Goal: Find specific page/section: Find specific page/section

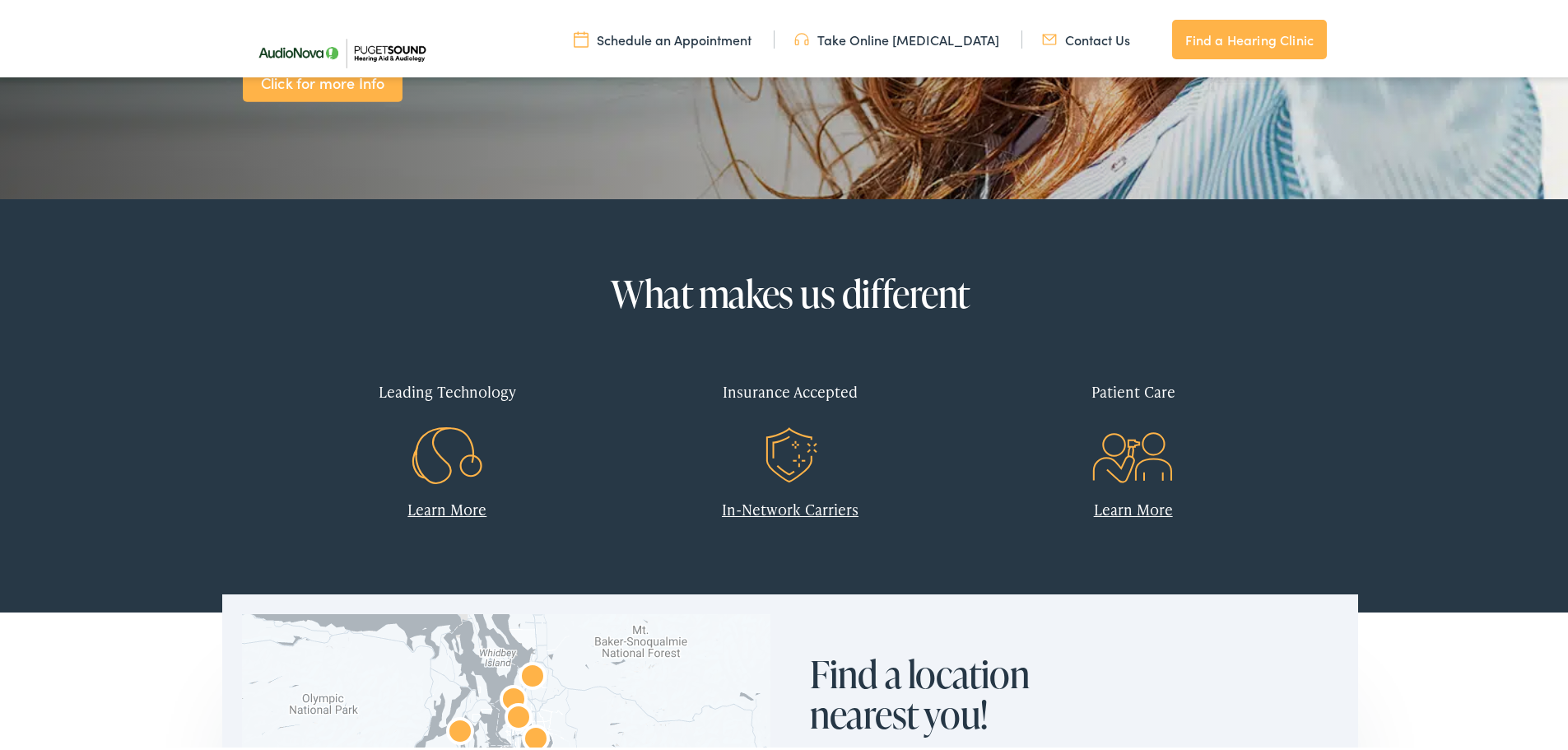
scroll to position [494, 0]
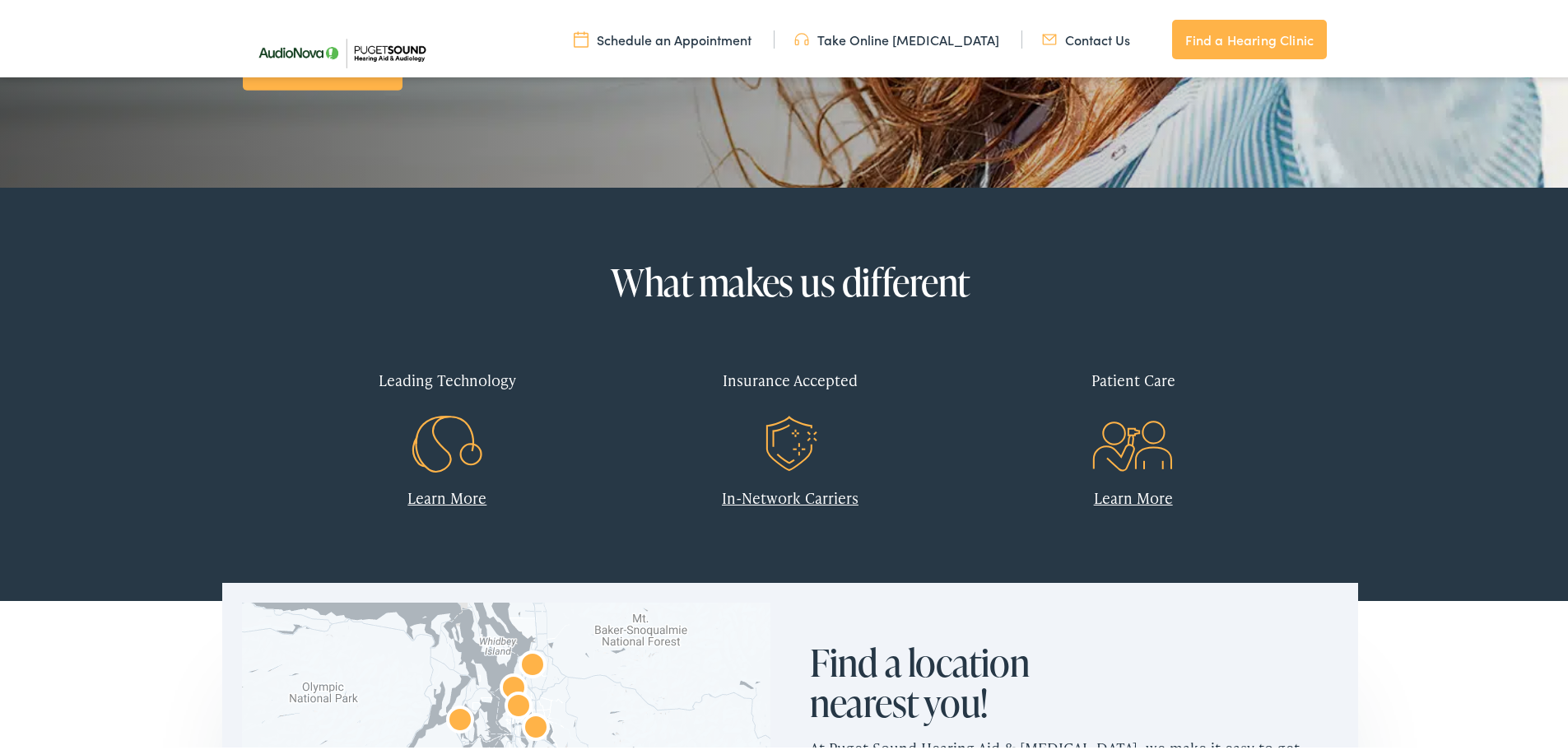
click at [839, 494] on link "In-Network Carriers" at bounding box center [790, 494] width 136 height 21
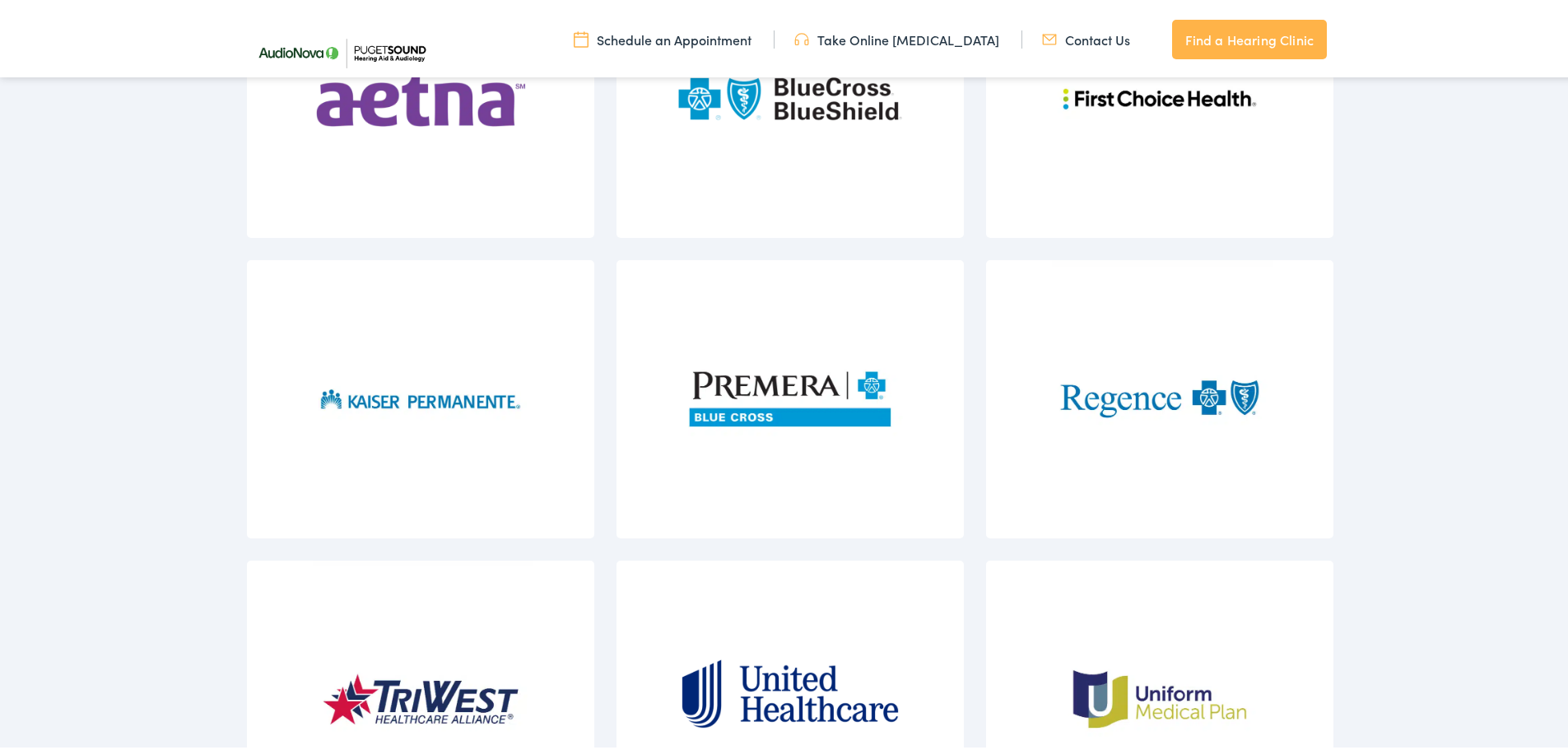
scroll to position [2304, 0]
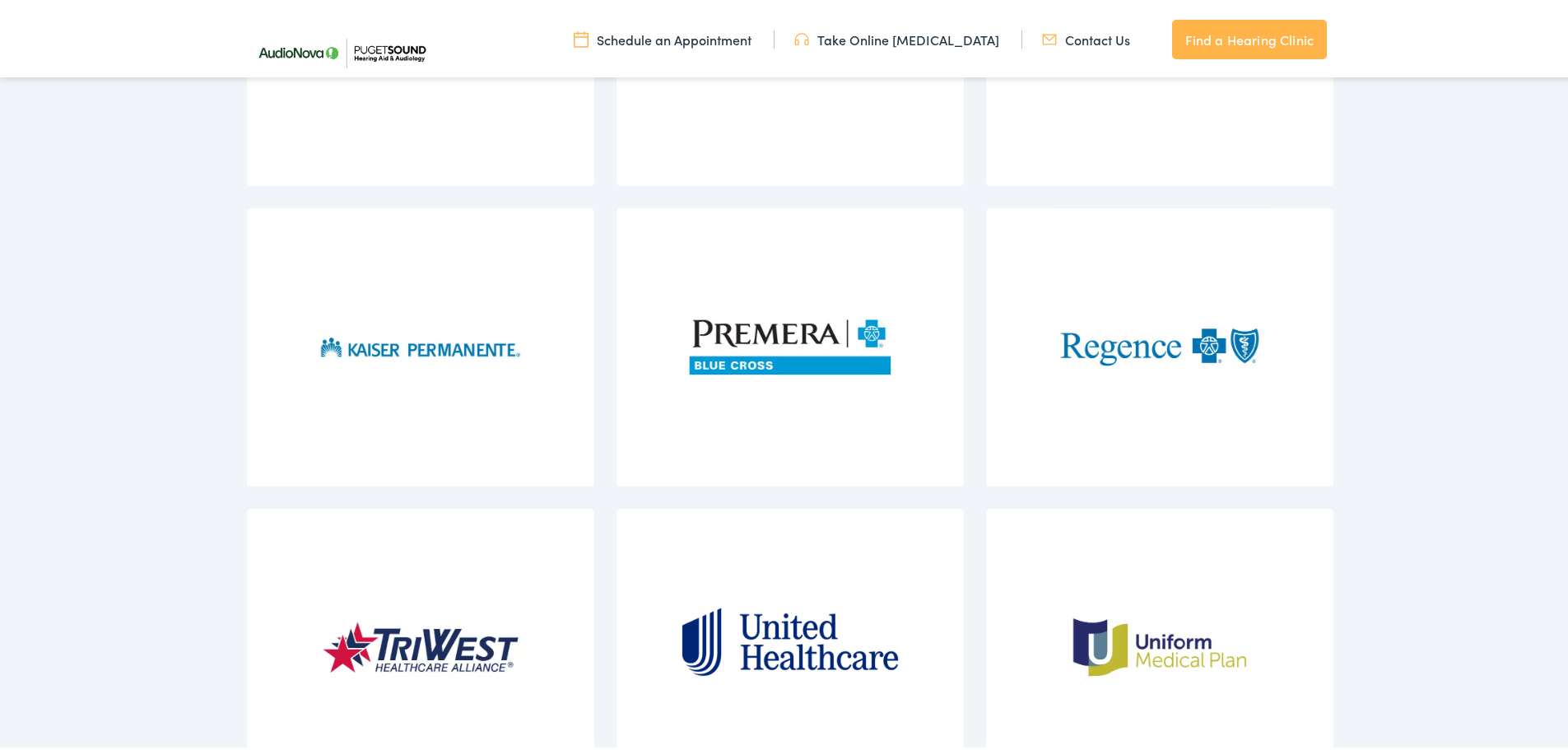
click at [844, 345] on img at bounding box center [790, 343] width 226 height 277
click at [813, 338] on img at bounding box center [790, 343] width 226 height 277
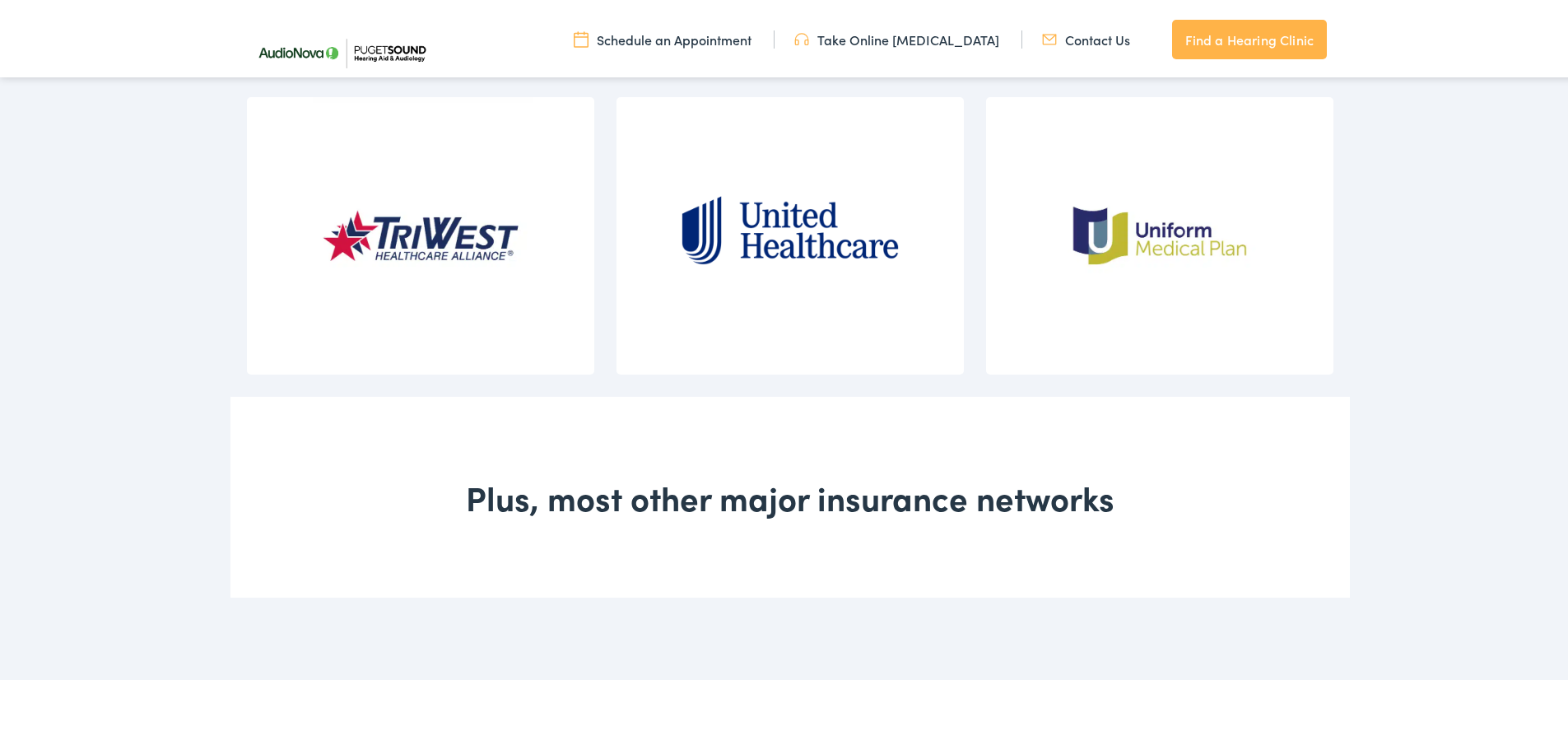
scroll to position [2797, 0]
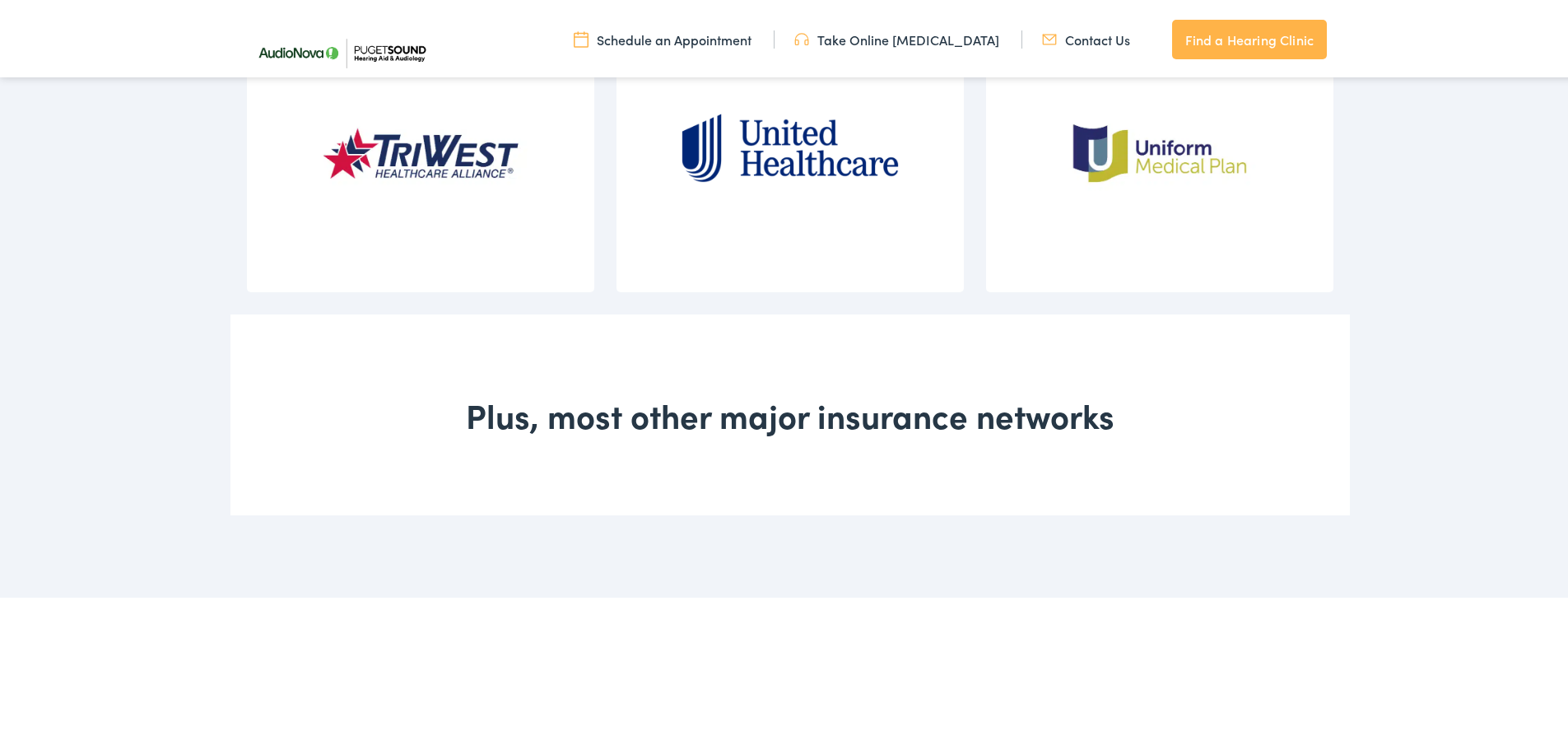
click at [871, 437] on div "Plus, most other major insurance networks" at bounding box center [789, 411] width 1120 height 201
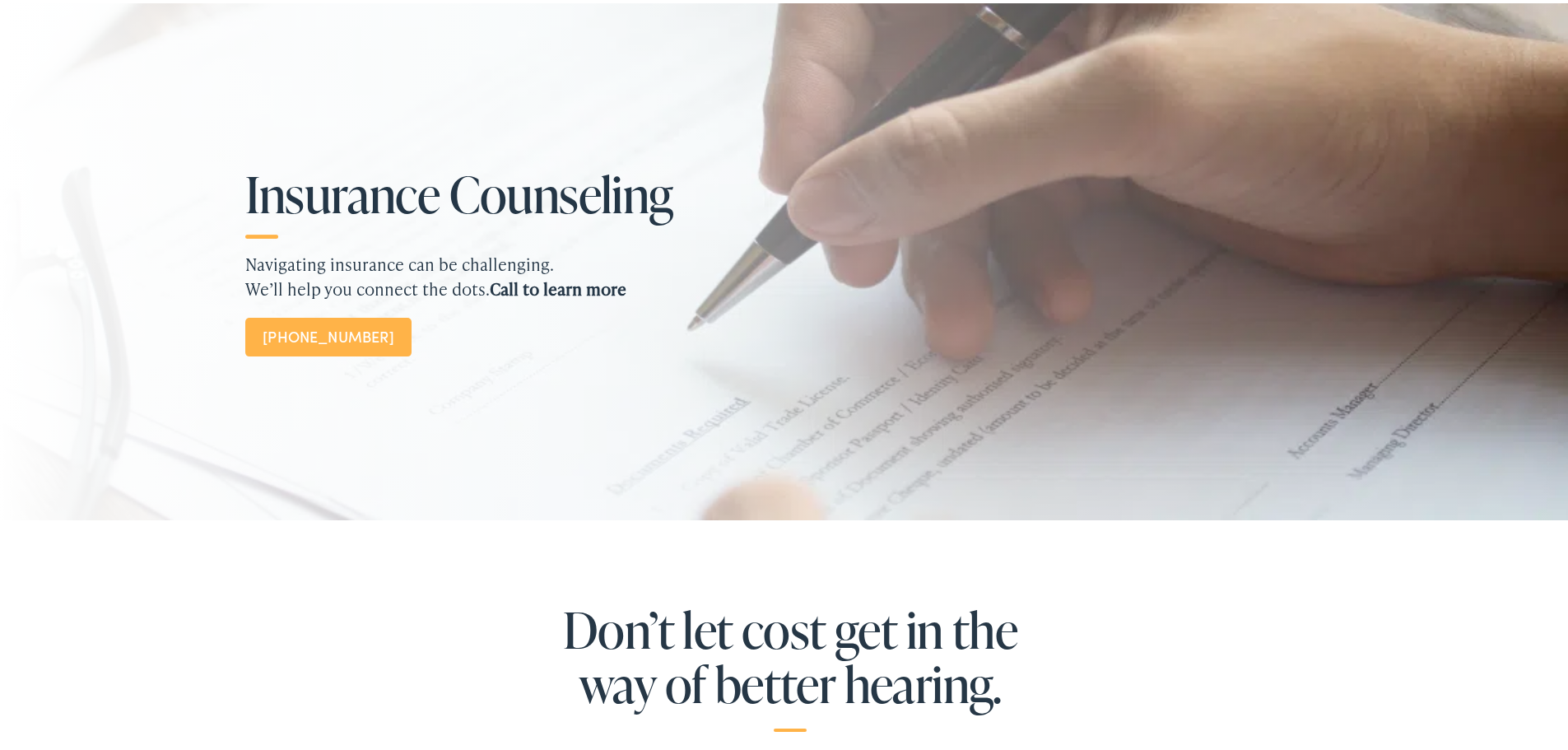
scroll to position [0, 0]
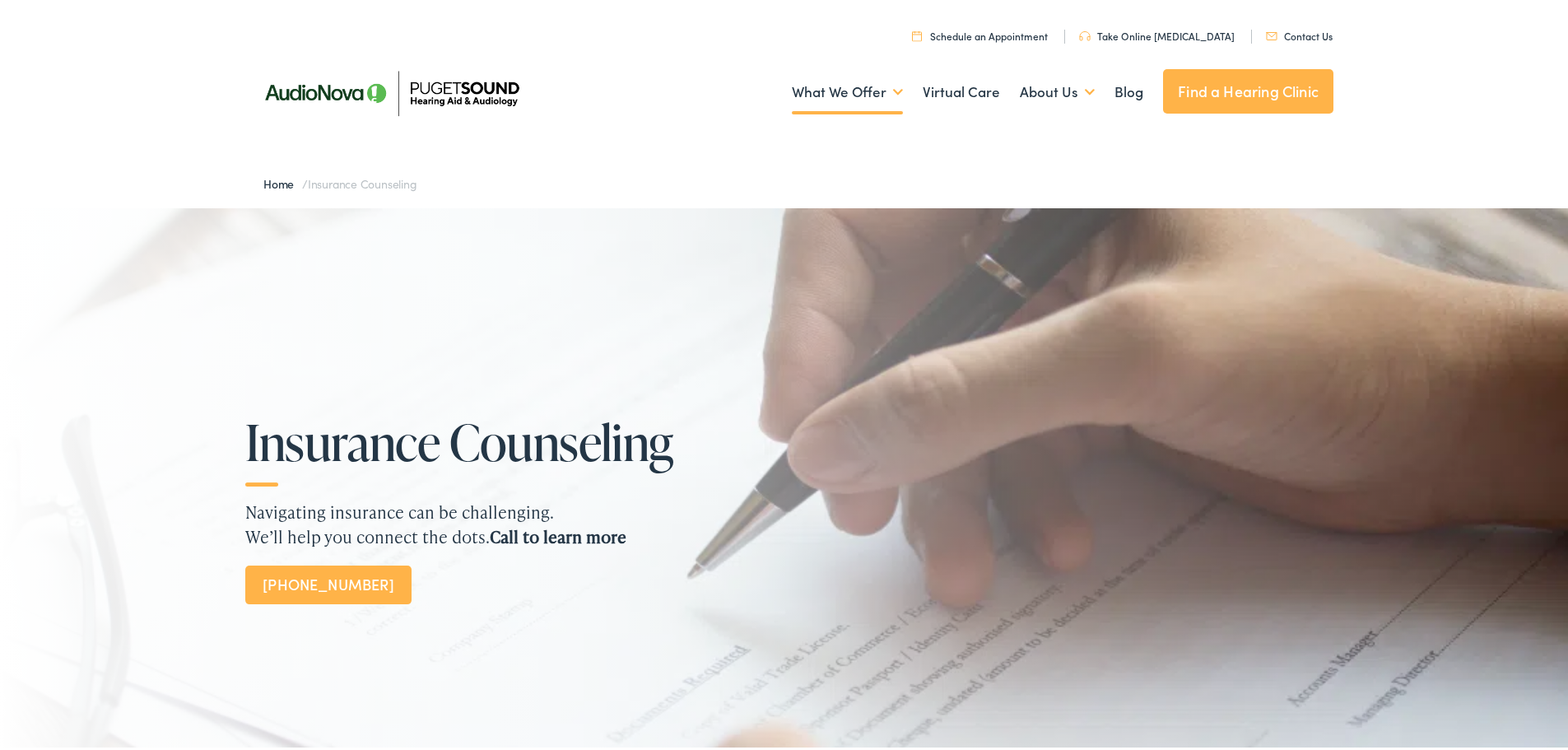
click at [545, 167] on div "Home / Insurance Counseling" at bounding box center [790, 181] width 1087 height 49
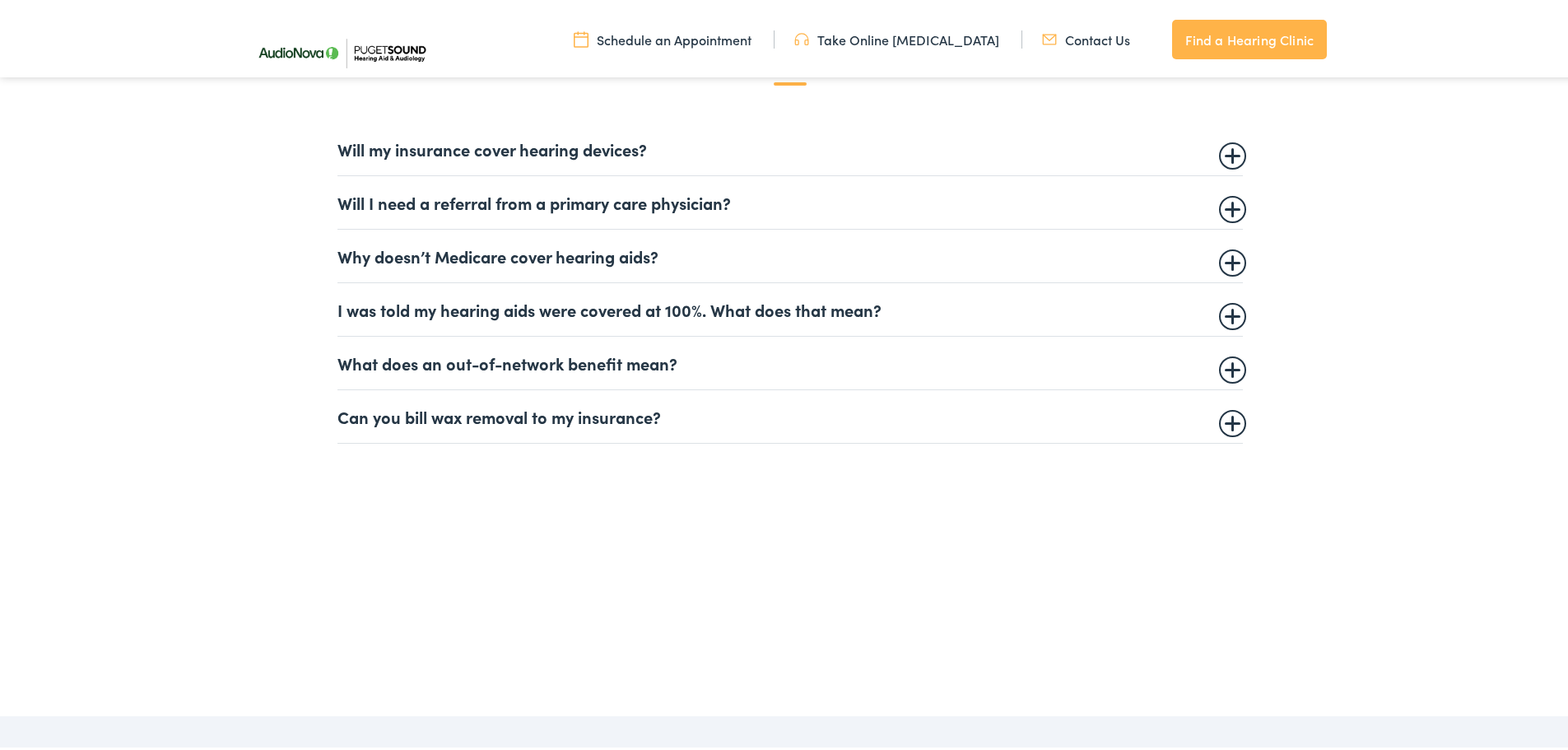
scroll to position [1360, 0]
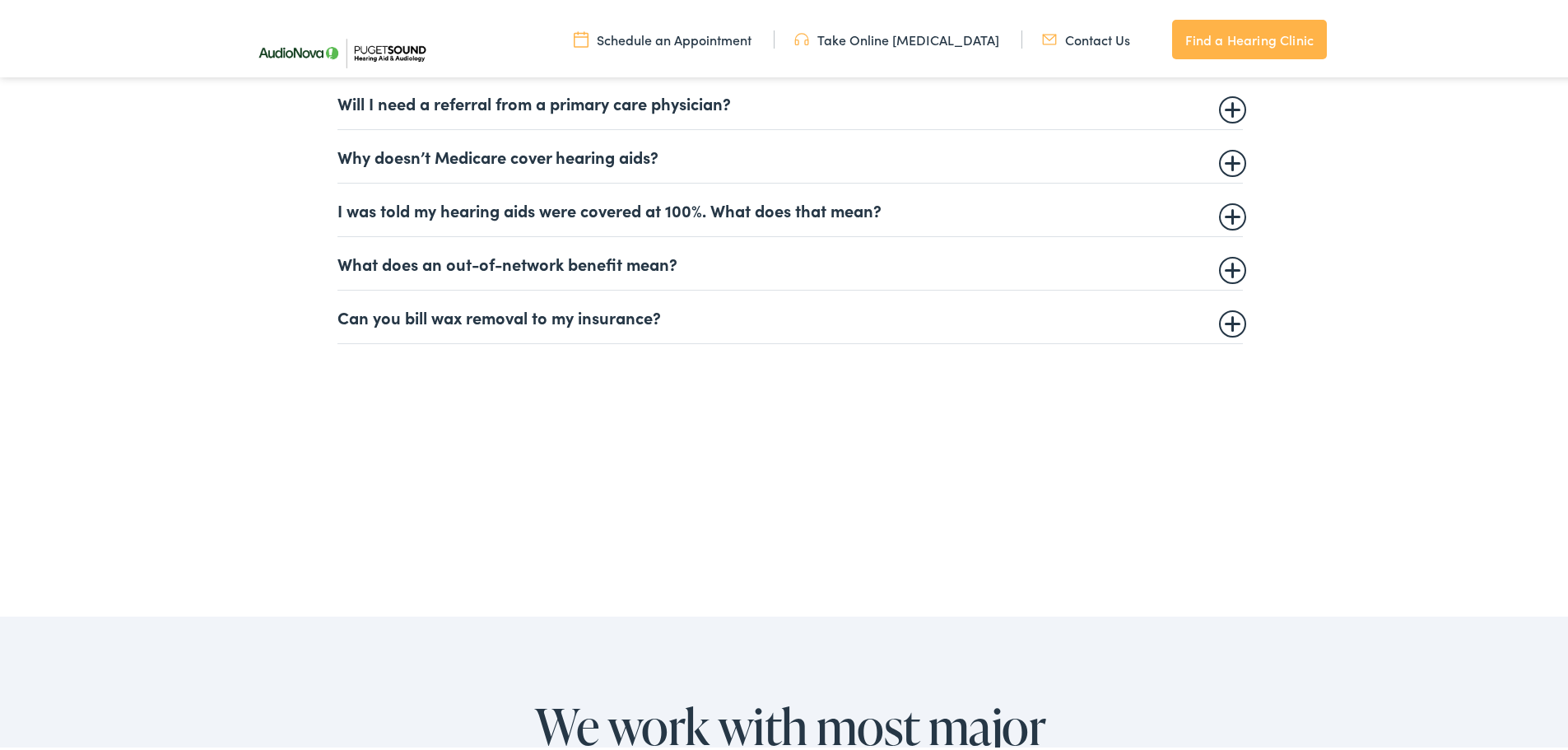
click at [611, 317] on summary "Can you bill wax removal to my insurance?" at bounding box center [790, 314] width 906 height 20
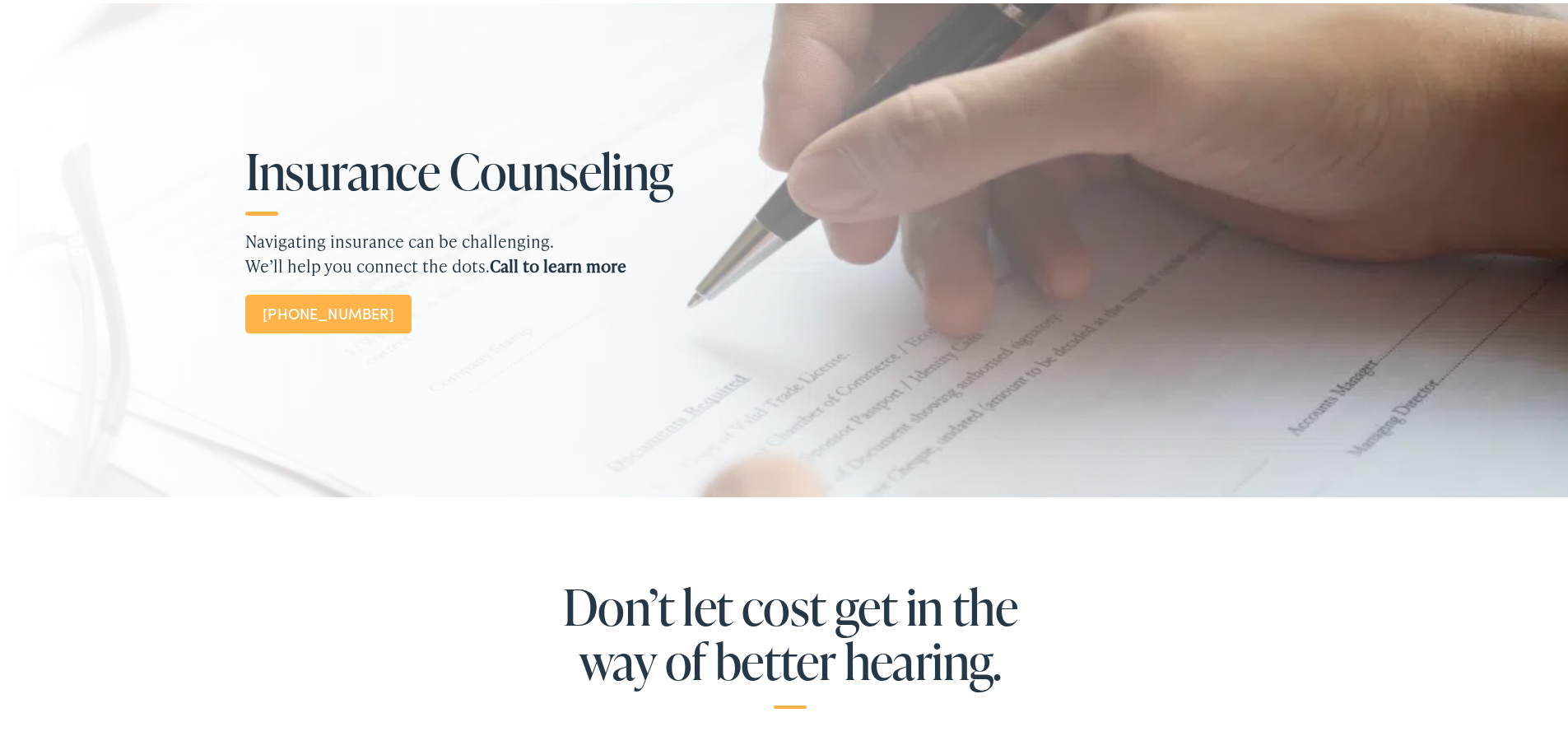
scroll to position [0, 0]
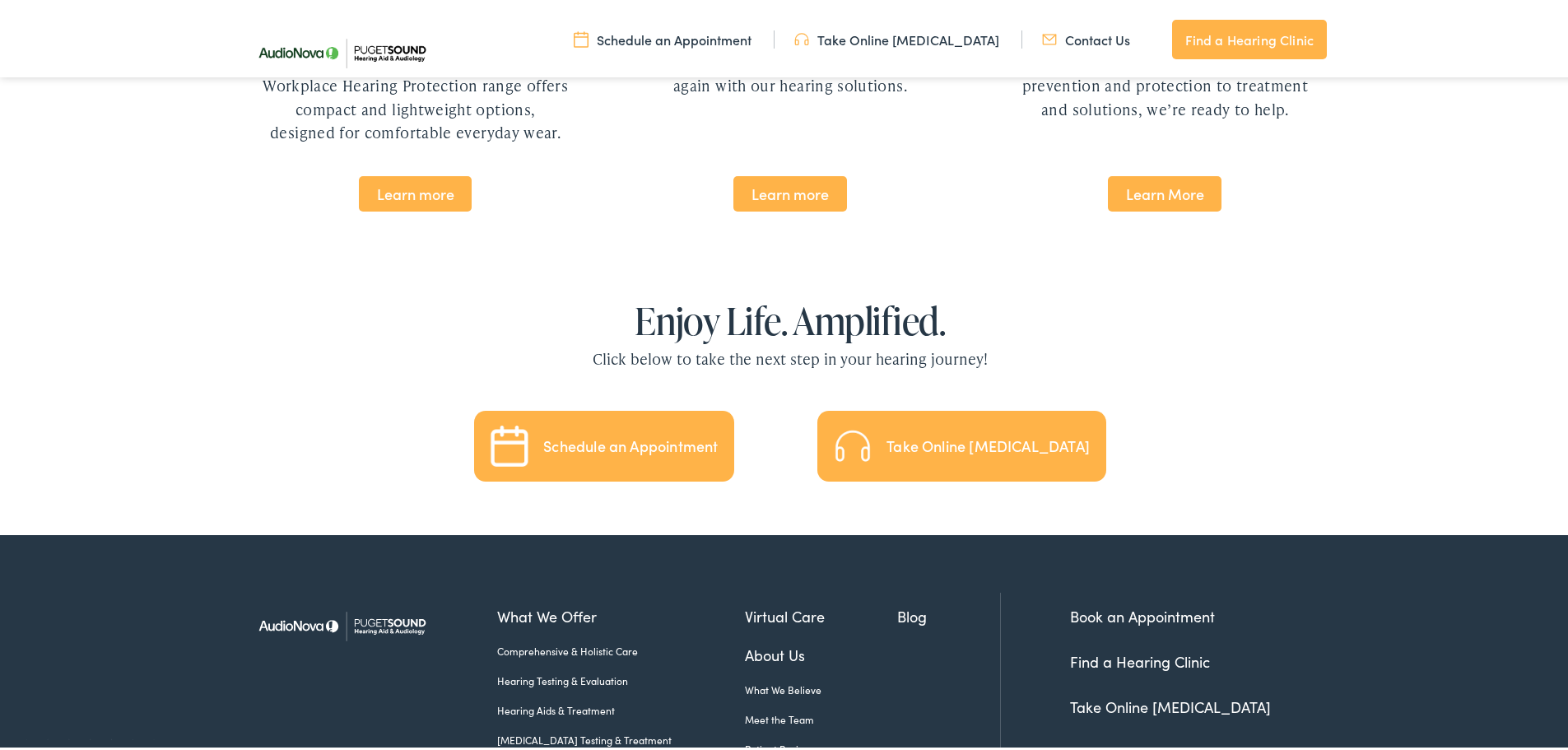
scroll to position [3620, 0]
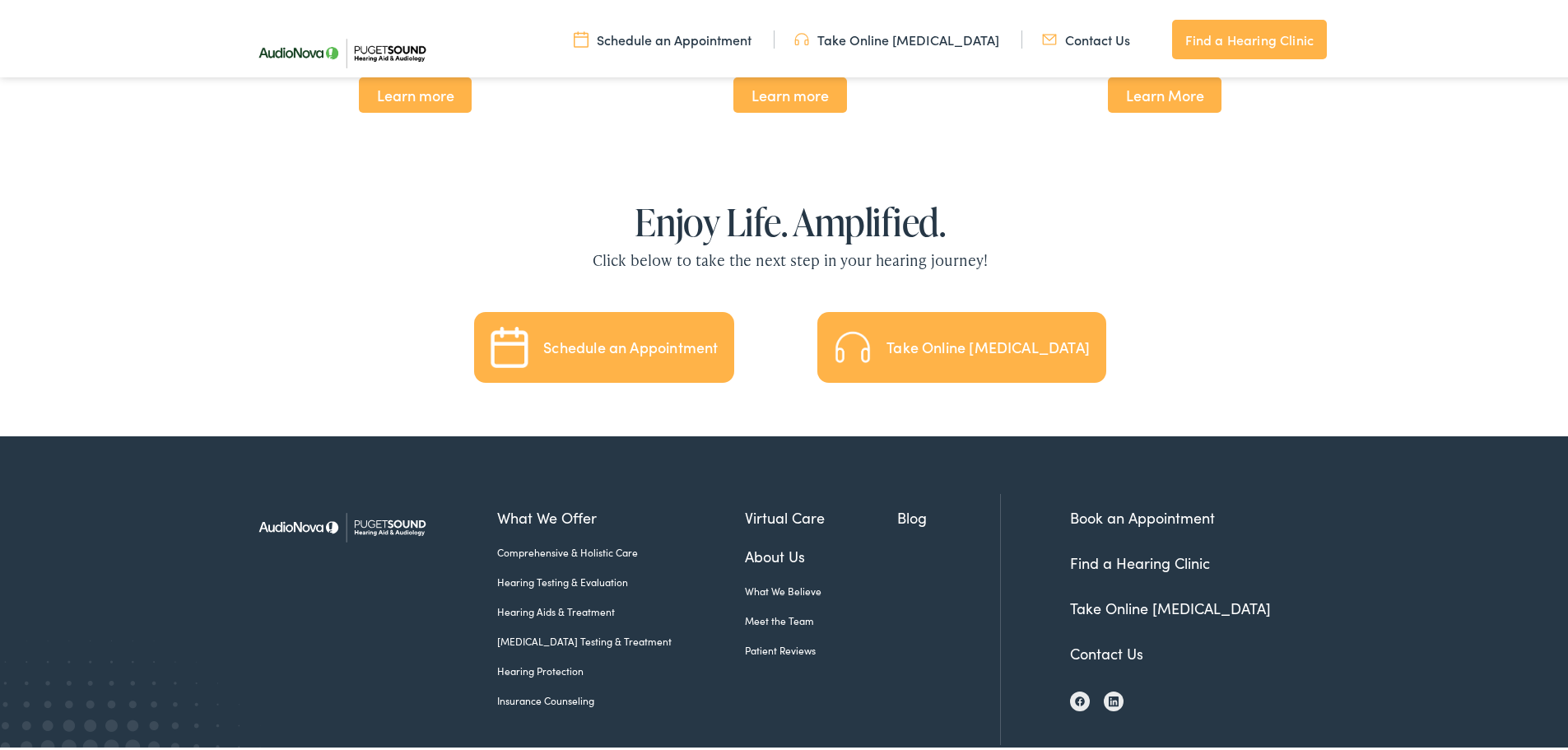
click at [1147, 549] on link "Find a Hearing Clinic" at bounding box center [1141, 559] width 140 height 21
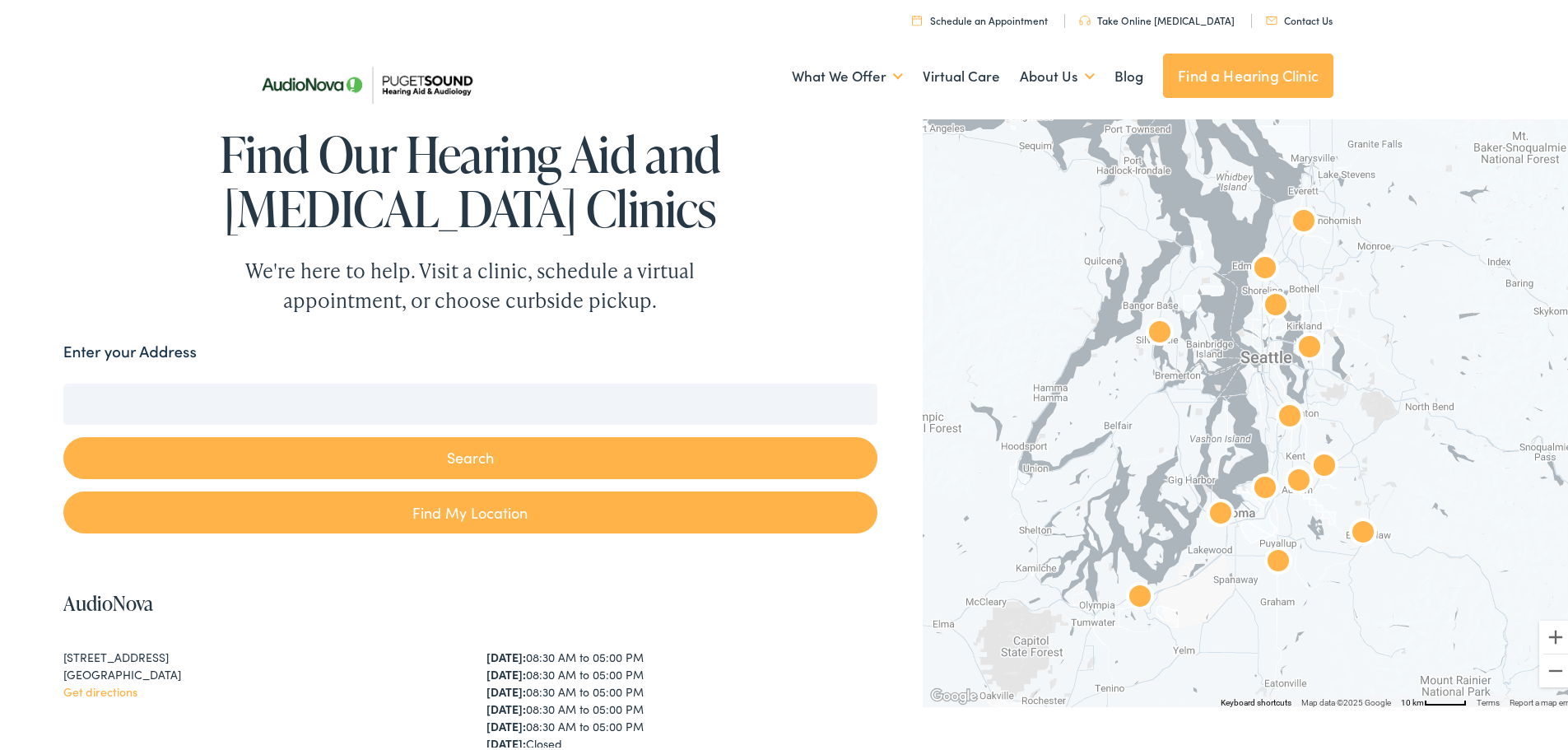
click at [324, 393] on input "Enter your Address" at bounding box center [470, 400] width 814 height 41
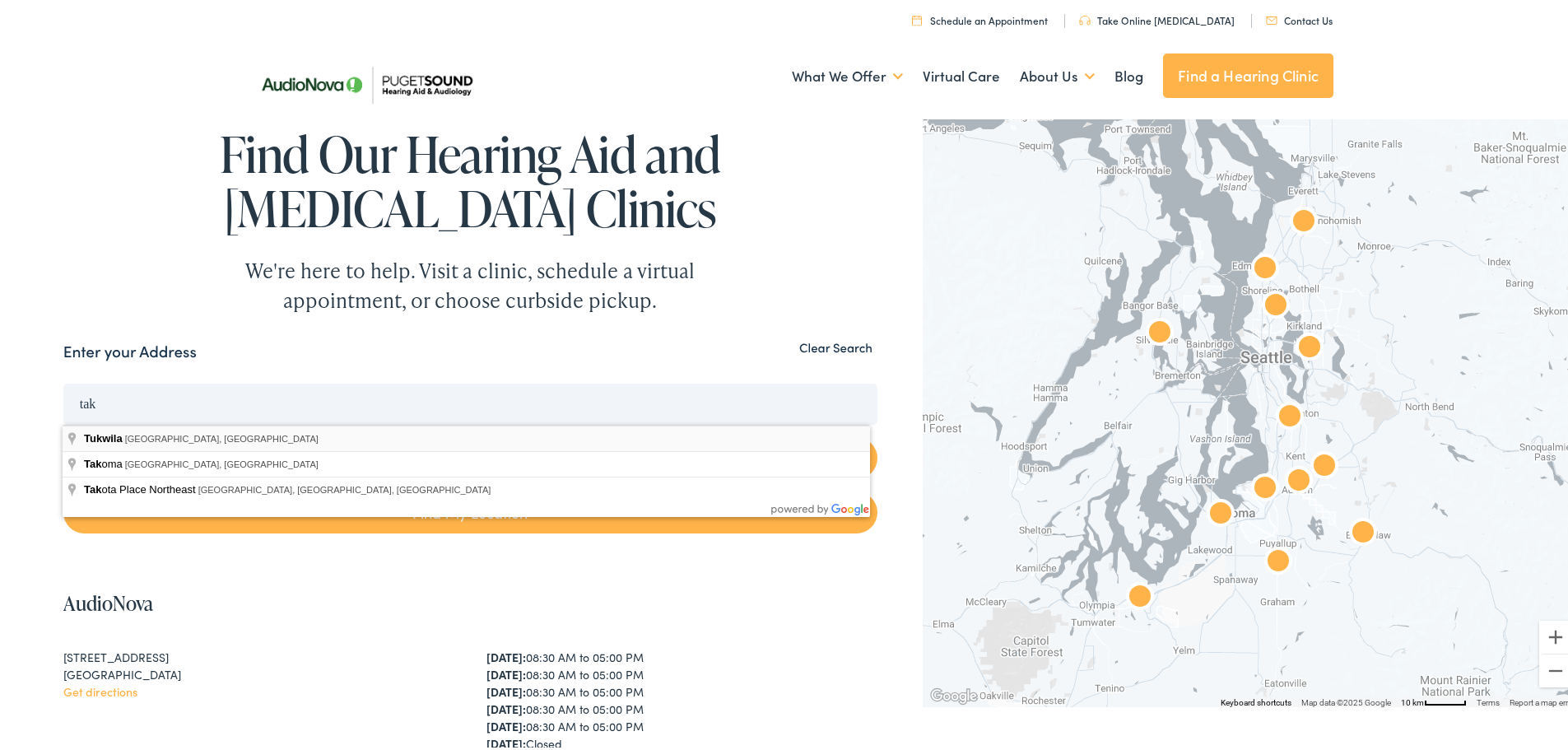
type input "Tukwila, [GEOGRAPHIC_DATA], [GEOGRAPHIC_DATA]"
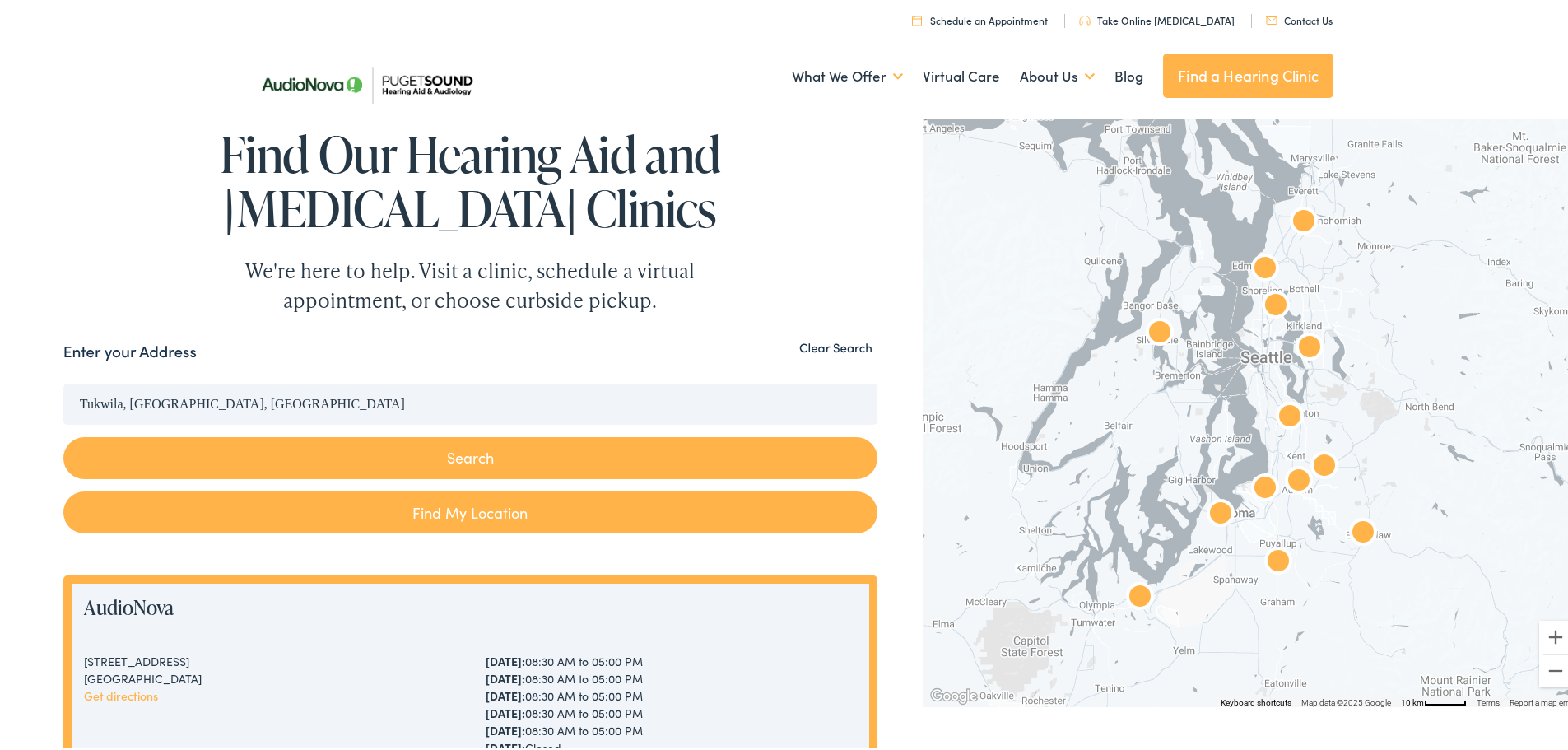
click at [464, 458] on button "Search" at bounding box center [470, 455] width 814 height 42
click at [467, 450] on button "Search" at bounding box center [470, 455] width 814 height 42
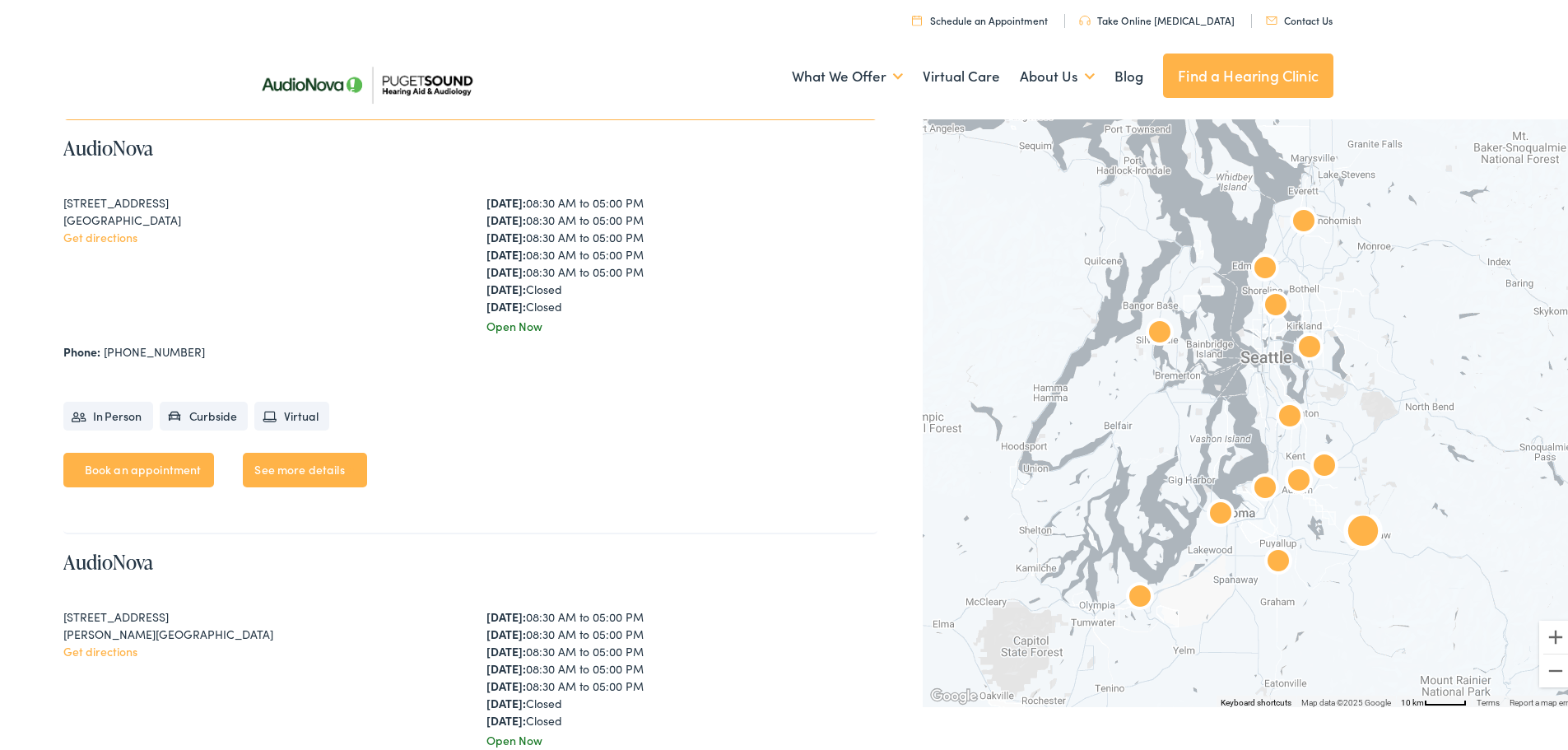
scroll to position [658, 0]
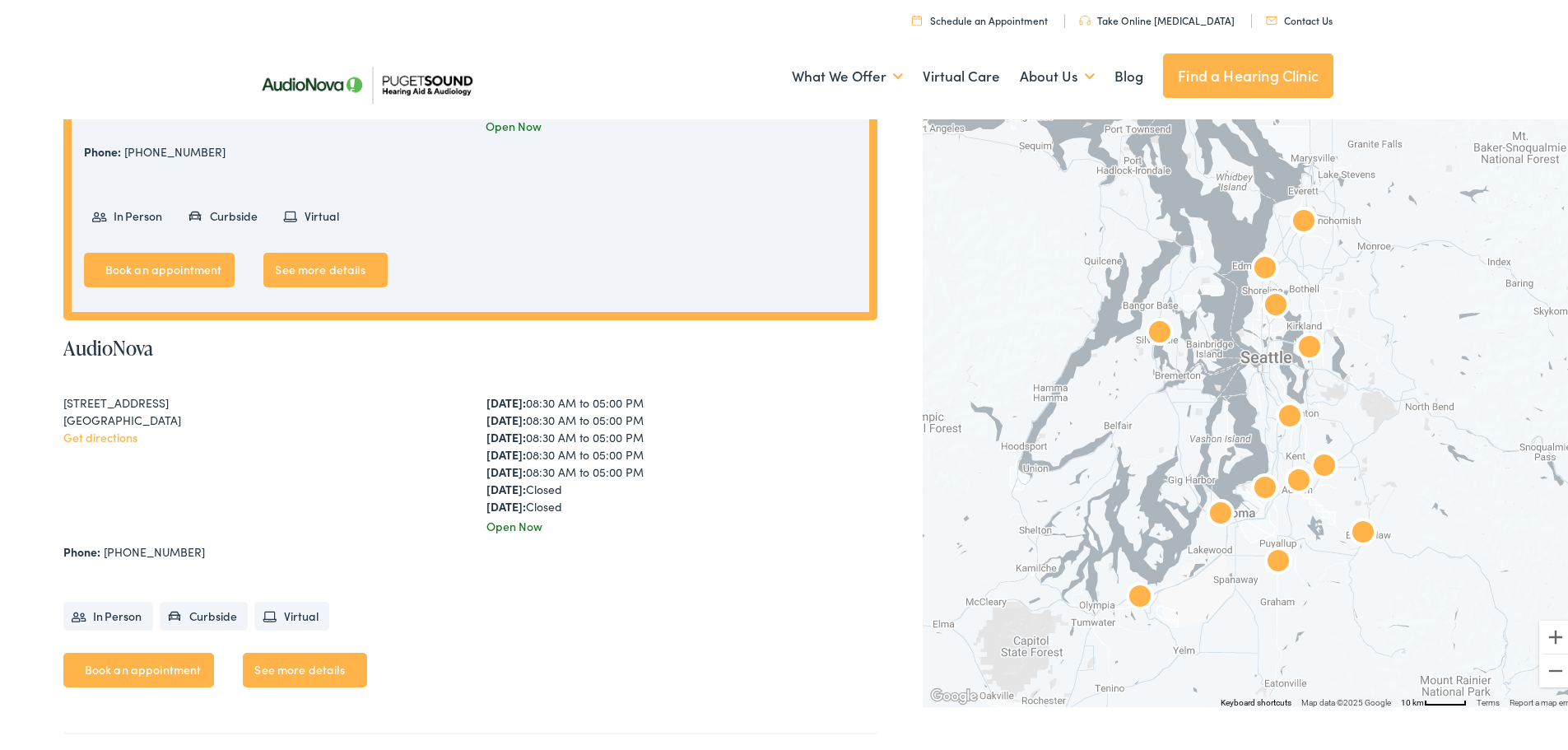
click at [440, 82] on img at bounding box center [367, 81] width 238 height 84
